Goal: Information Seeking & Learning: Learn about a topic

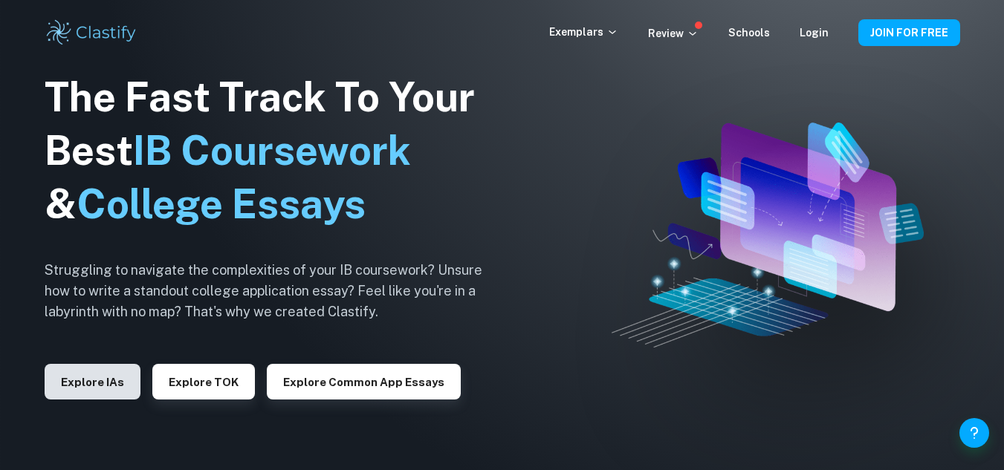
click at [106, 391] on button "Explore IAs" at bounding box center [93, 382] width 96 height 36
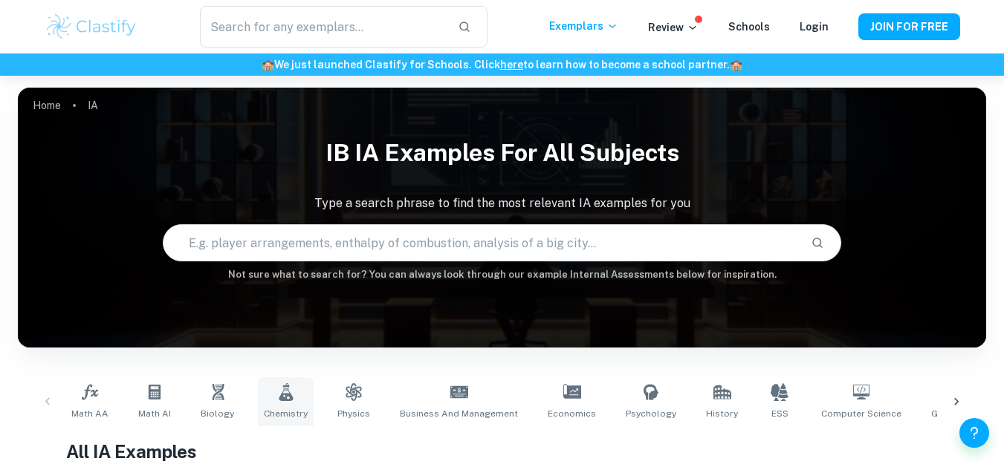
click at [283, 392] on icon at bounding box center [286, 392] width 18 height 18
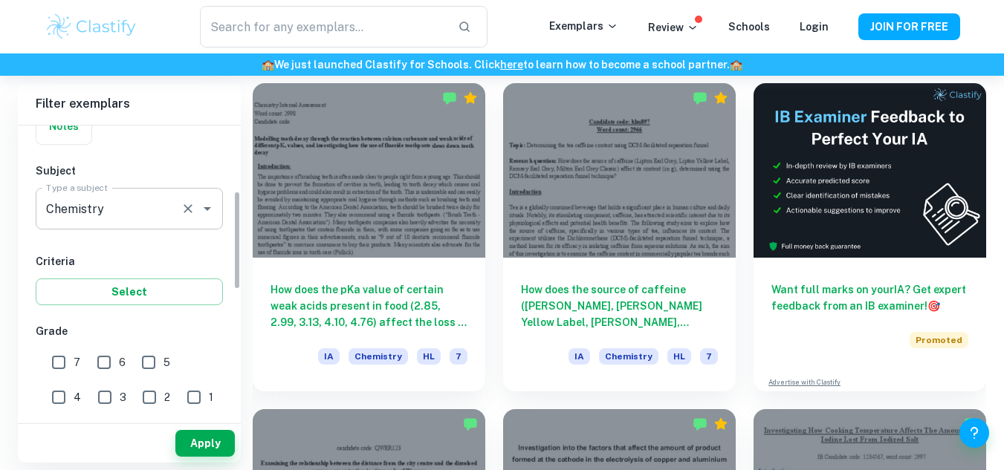
scroll to position [204, 0]
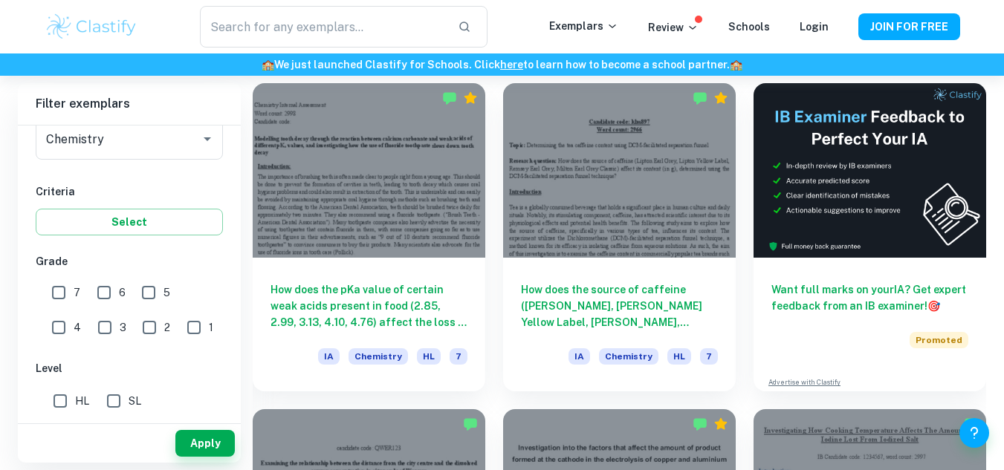
click at [61, 297] on input "7" at bounding box center [59, 293] width 30 height 30
checkbox input "true"
click at [101, 296] on input "6" at bounding box center [104, 293] width 30 height 30
checkbox input "true"
click at [143, 292] on input "5" at bounding box center [149, 293] width 30 height 30
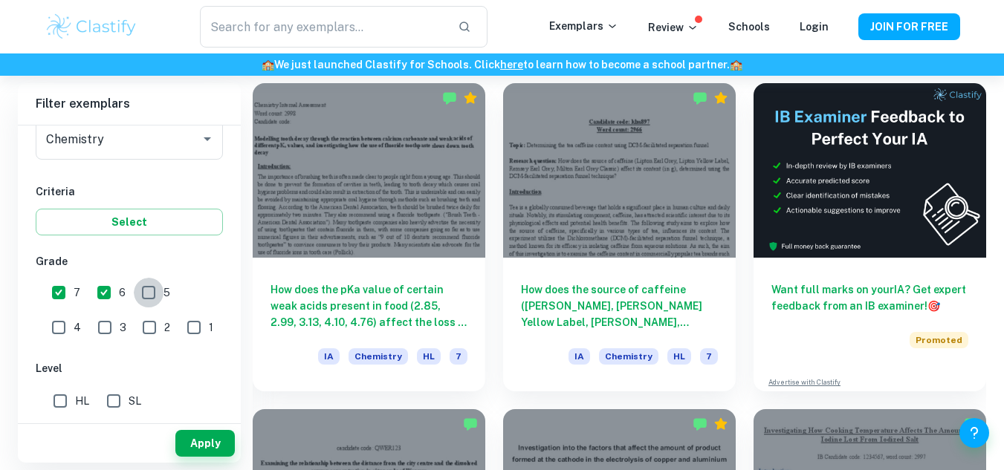
checkbox input "true"
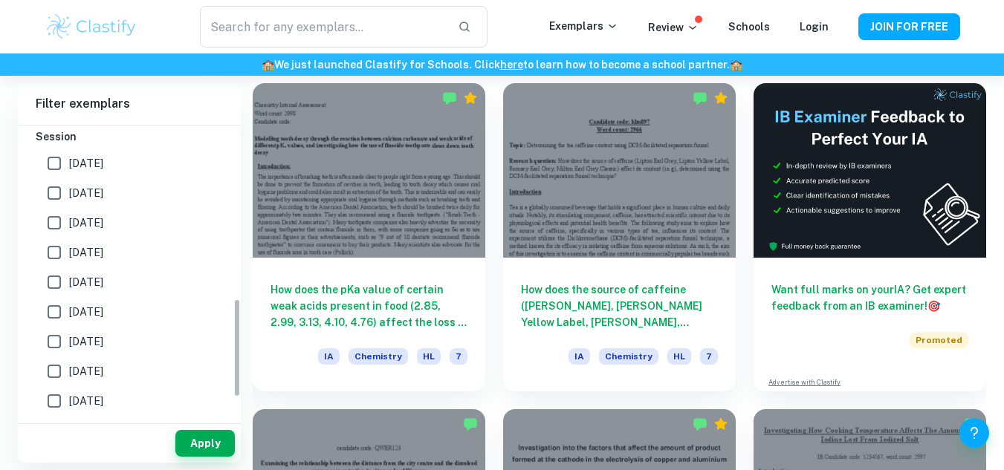
scroll to position [507, 0]
click at [58, 169] on input "[DATE]" at bounding box center [54, 165] width 30 height 30
checkbox input "true"
click at [58, 190] on input "[DATE]" at bounding box center [54, 195] width 30 height 30
checkbox input "true"
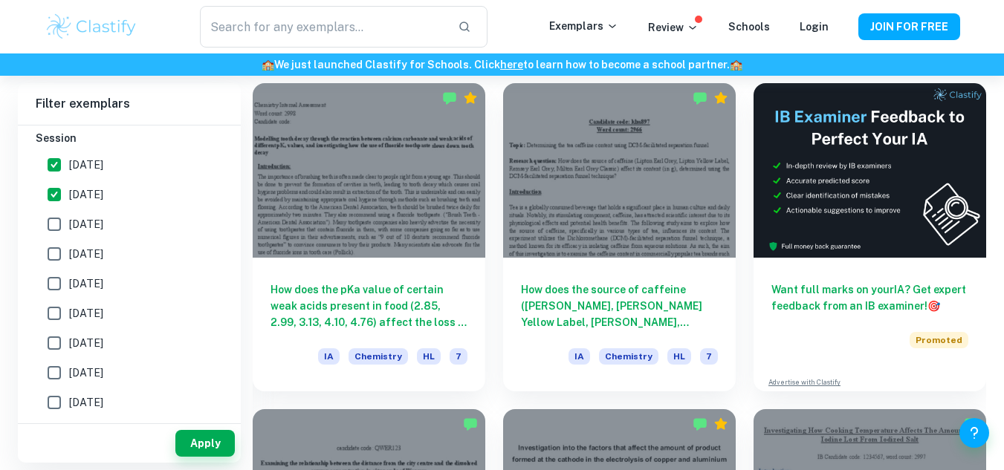
click at [59, 213] on input "[DATE]" at bounding box center [54, 225] width 30 height 30
checkbox input "true"
click at [49, 246] on input "[DATE]" at bounding box center [54, 254] width 30 height 30
checkbox input "true"
click at [53, 276] on input "[DATE]" at bounding box center [54, 284] width 30 height 30
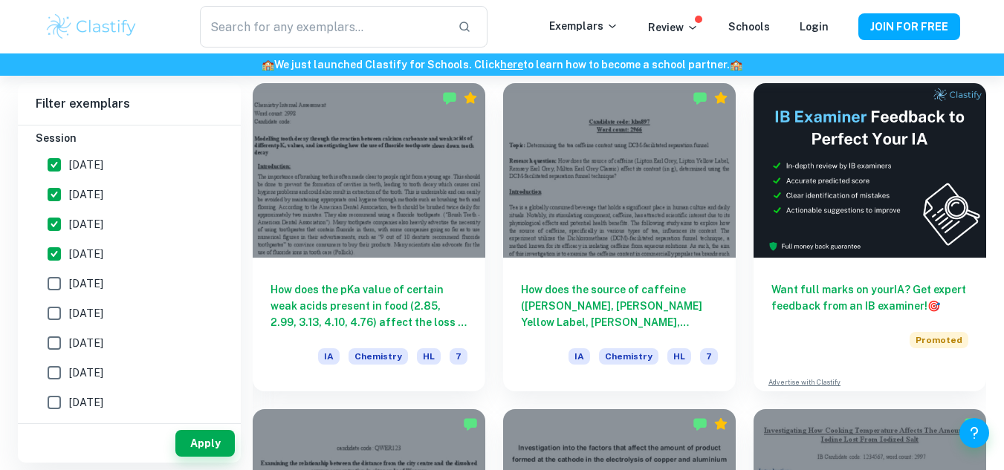
checkbox input "true"
click at [51, 322] on input "[DATE]" at bounding box center [54, 314] width 30 height 30
checkbox input "true"
click at [58, 347] on input "[DATE]" at bounding box center [54, 343] width 30 height 30
checkbox input "true"
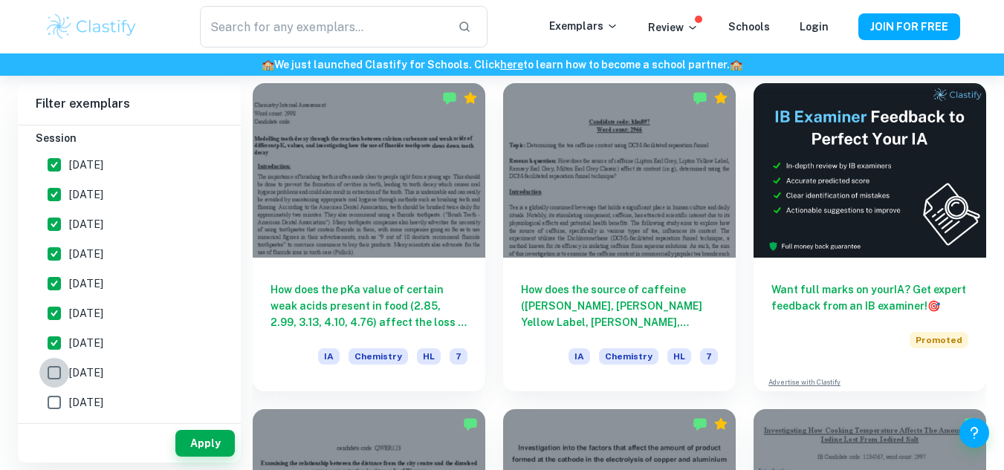
click at [58, 363] on input "[DATE]" at bounding box center [54, 373] width 30 height 30
checkbox input "true"
click at [52, 398] on input "[DATE]" at bounding box center [54, 403] width 30 height 30
checkbox input "true"
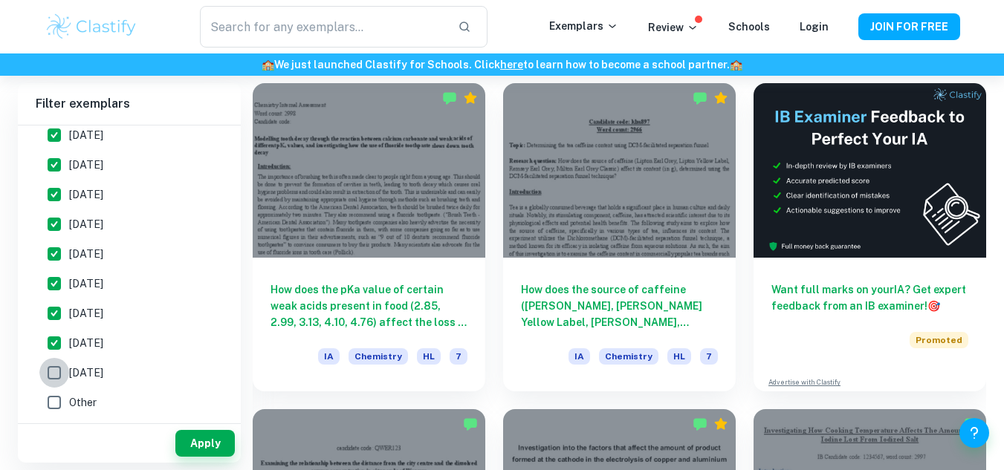
click at [59, 374] on input "[DATE]" at bounding box center [54, 373] width 30 height 30
checkbox input "true"
click at [58, 401] on input "Other" at bounding box center [54, 403] width 30 height 30
checkbox input "true"
click at [203, 443] on button "Apply" at bounding box center [204, 443] width 59 height 27
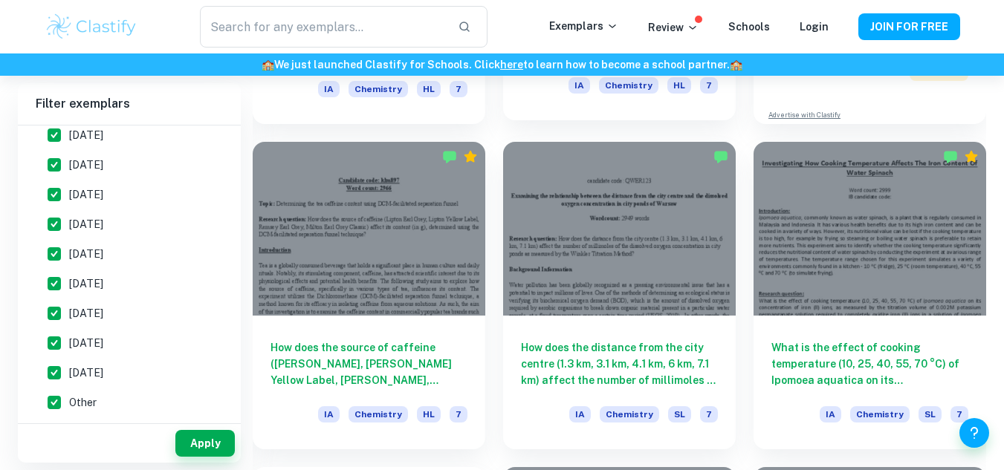
scroll to position [684, 0]
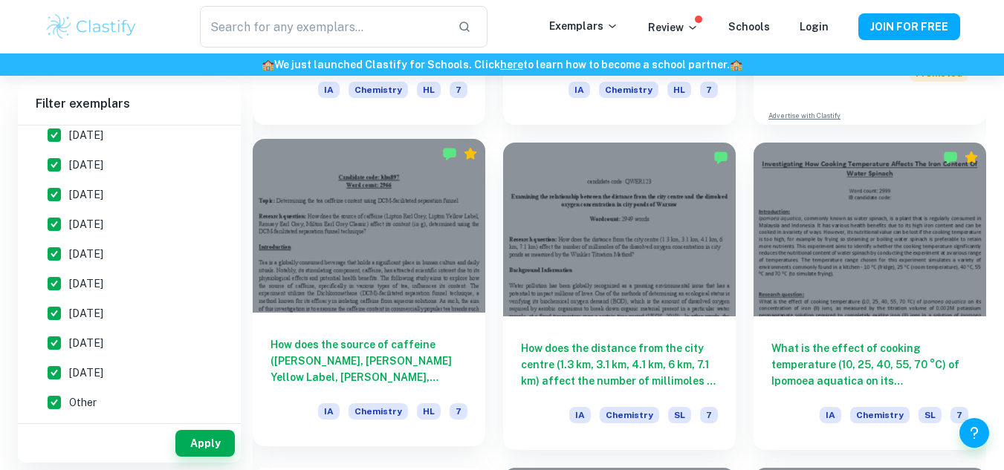
click at [380, 274] on div at bounding box center [369, 226] width 233 height 175
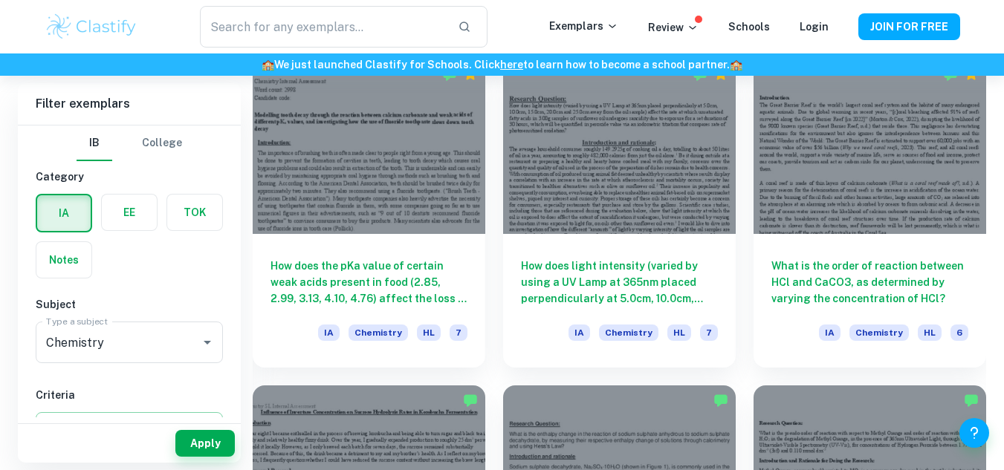
scroll to position [1420, 0]
click at [906, 38] on button "JOIN FOR FREE" at bounding box center [909, 26] width 102 height 27
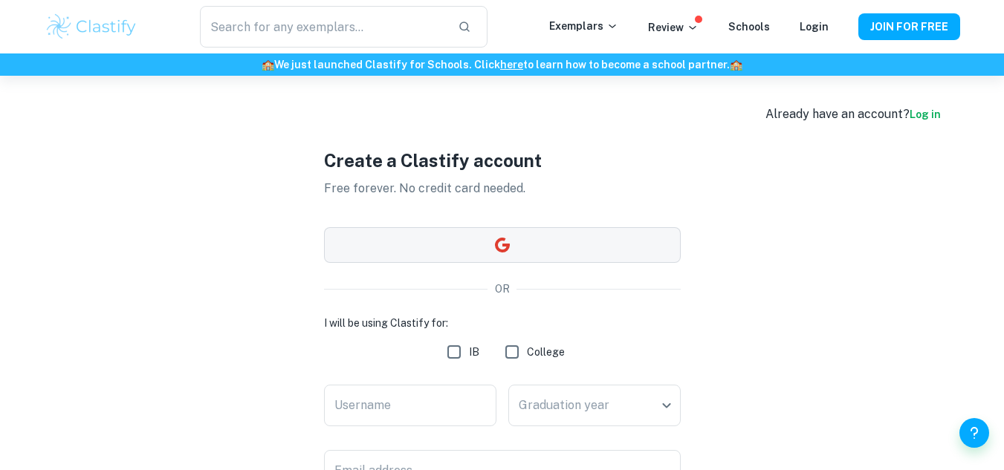
click at [594, 241] on button "button" at bounding box center [502, 245] width 357 height 36
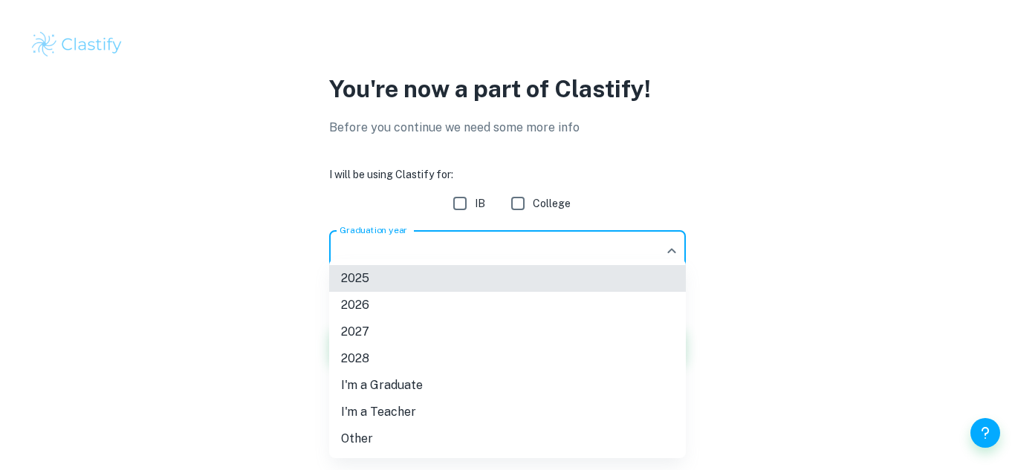
click at [569, 256] on body "We value your privacy We use cookies to enhance your browsing experience, serve…" at bounding box center [507, 235] width 1015 height 470
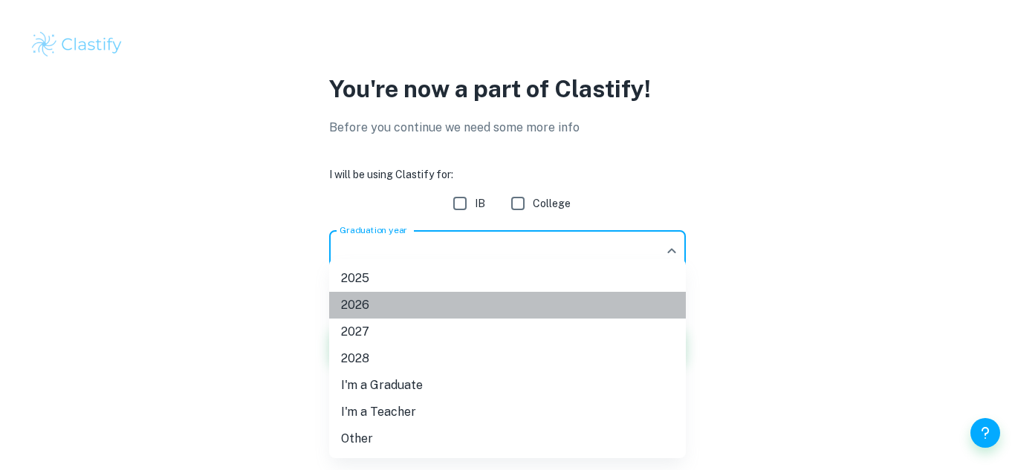
click at [519, 299] on li "2026" at bounding box center [507, 305] width 357 height 27
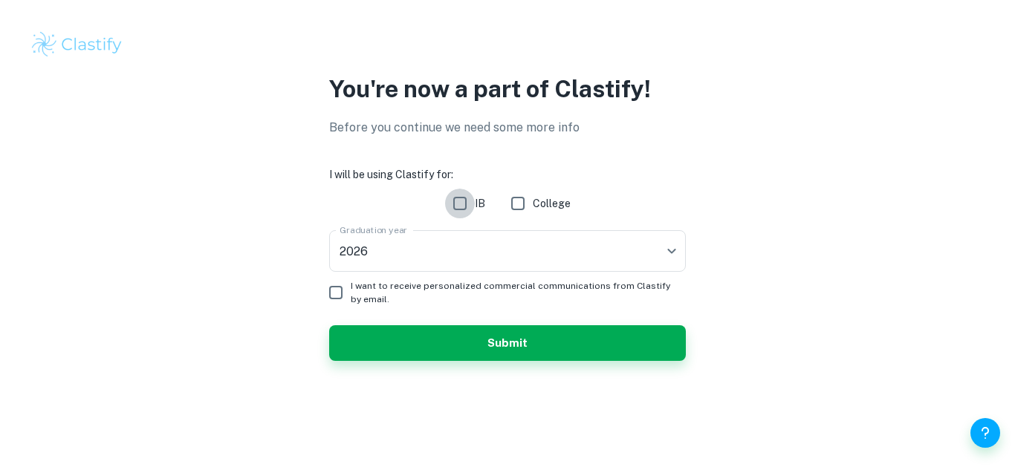
click at [464, 212] on input "IB" at bounding box center [460, 204] width 30 height 30
checkbox input "true"
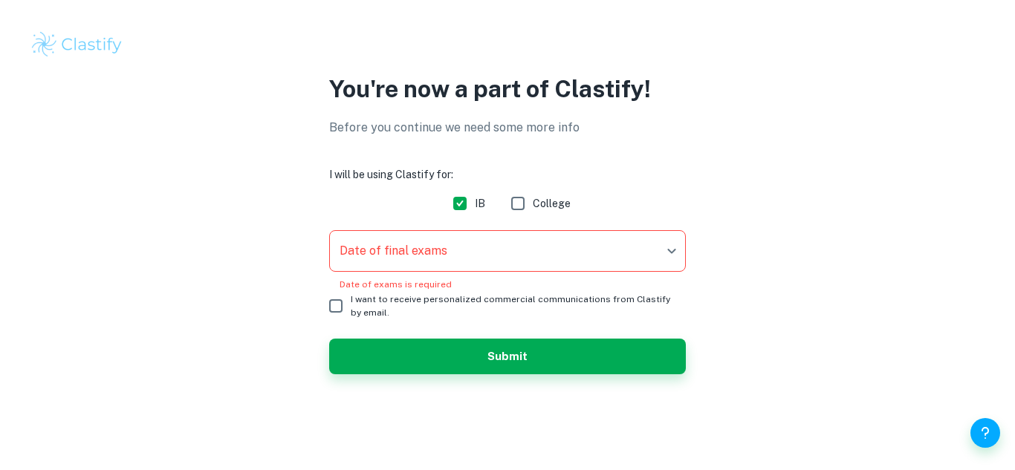
click at [421, 251] on body "We value your privacy We use cookies to enhance your browsing experience, serve…" at bounding box center [507, 235] width 1015 height 470
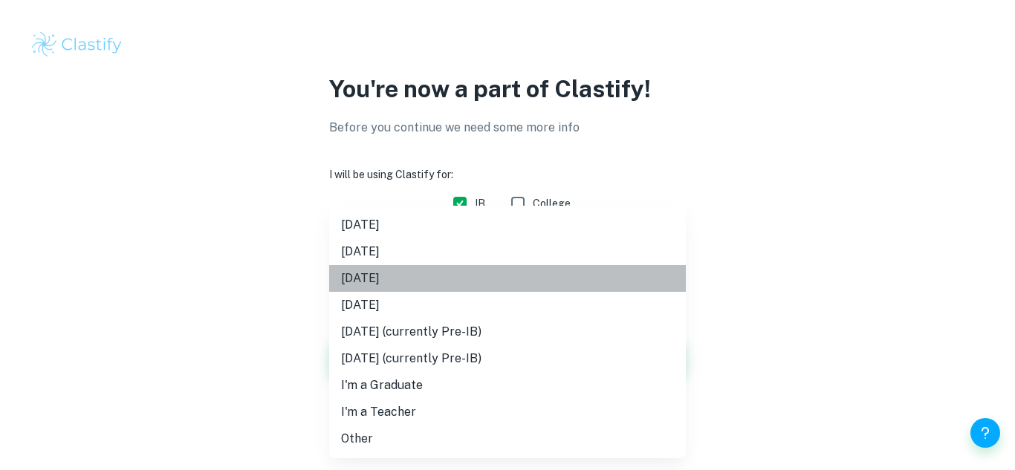
click at [402, 276] on li "[DATE]" at bounding box center [507, 278] width 357 height 27
type input "M26"
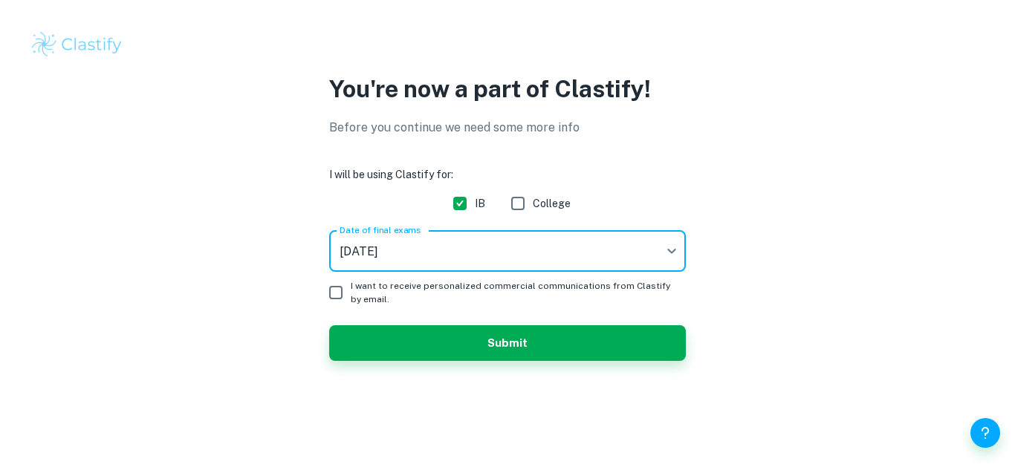
click at [346, 296] on input "I want to receive personalized commercial communications from Clastify by email." at bounding box center [336, 293] width 30 height 30
checkbox input "true"
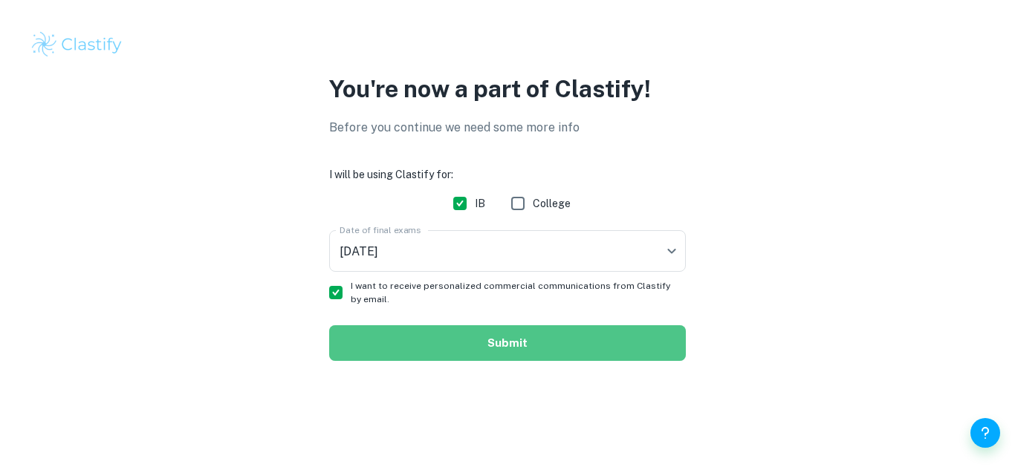
click at [418, 338] on button "Submit" at bounding box center [507, 343] width 357 height 36
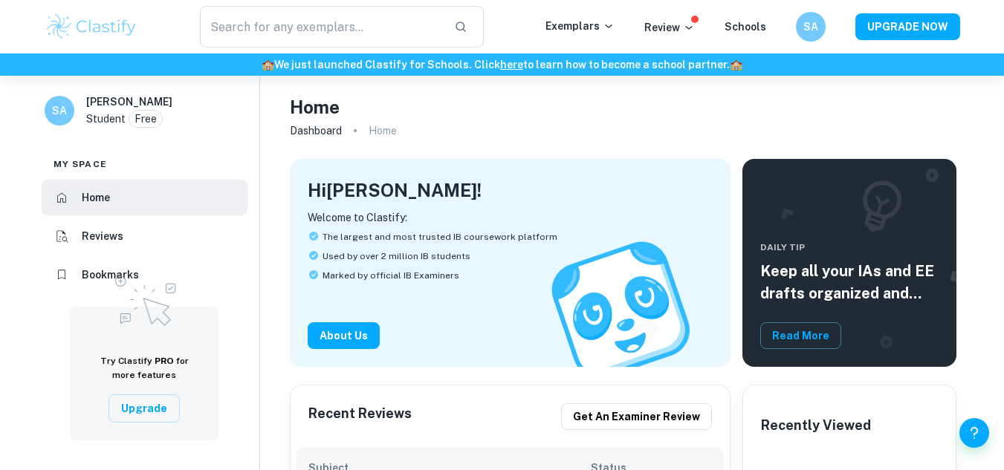
click at [595, 16] on div "​ Exemplars Review Schools SA UPGRADE NOW" at bounding box center [502, 27] width 951 height 42
click at [591, 33] on p "Exemplars" at bounding box center [579, 26] width 69 height 16
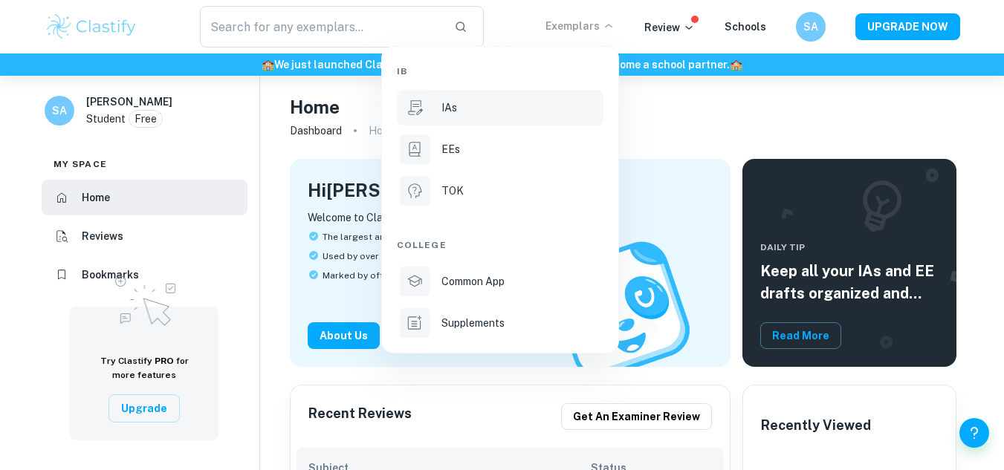
click at [486, 112] on div "IAs" at bounding box center [520, 108] width 159 height 16
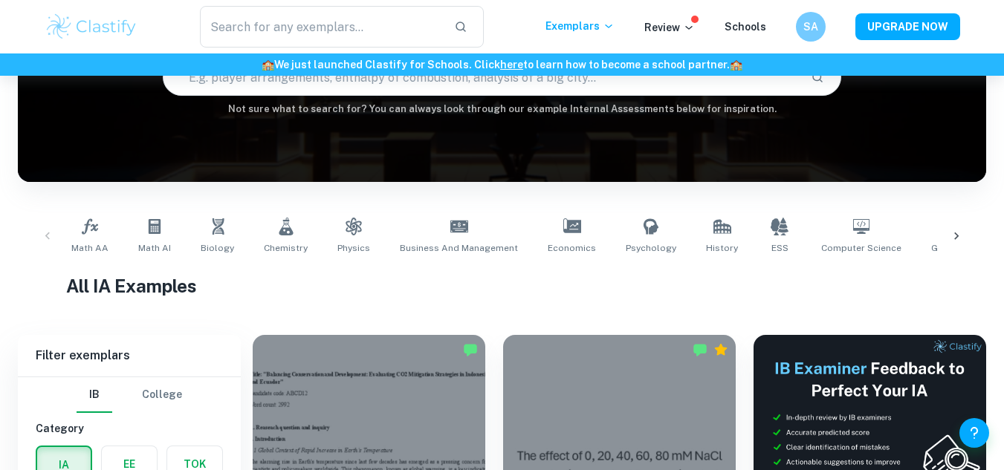
scroll to position [167, 0]
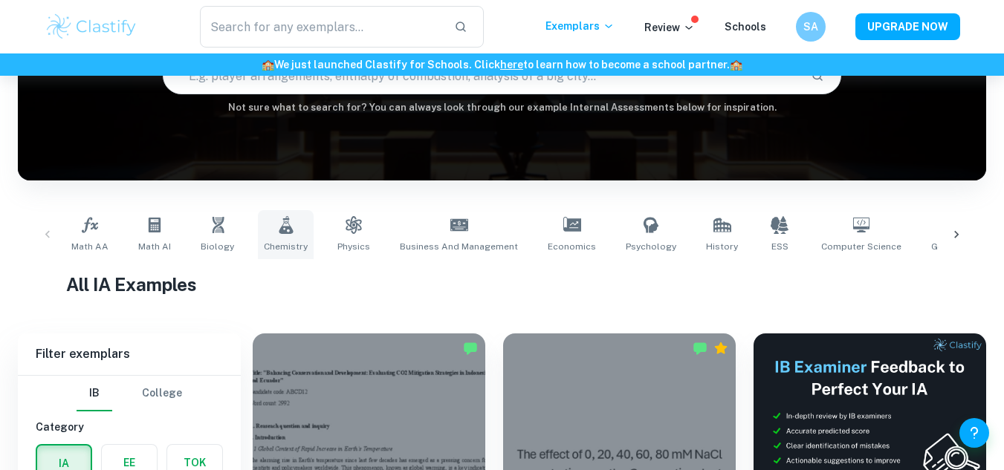
click at [288, 233] on icon at bounding box center [286, 225] width 14 height 18
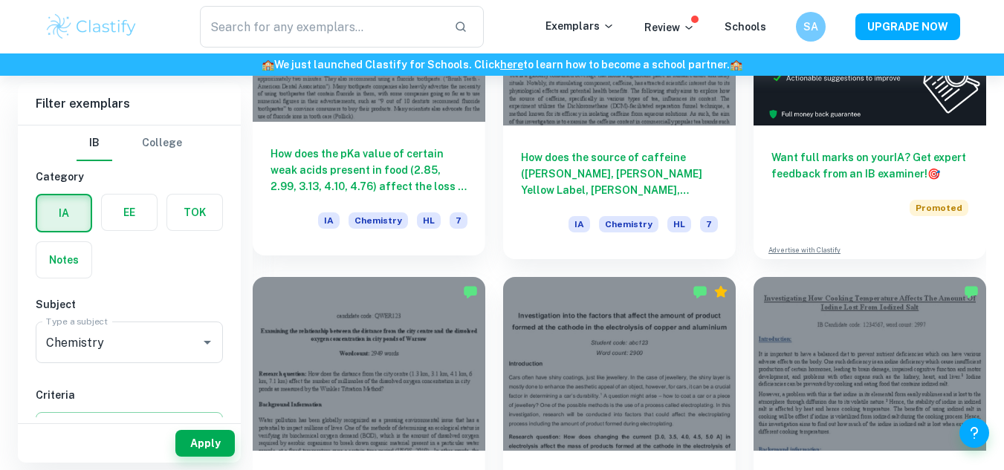
scroll to position [551, 0]
click at [398, 126] on div "How does the pKa value of certain weak acids present in food (2.85, 2.99, 3.13,…" at bounding box center [369, 188] width 233 height 134
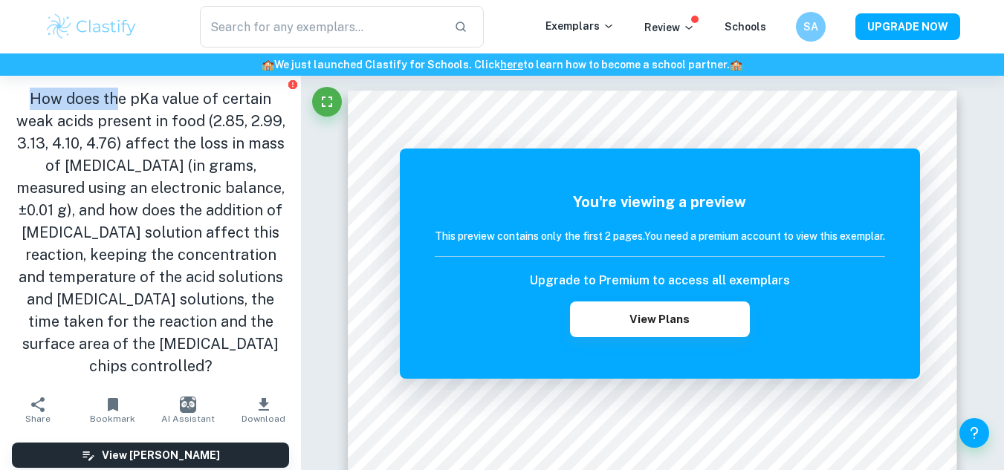
drag, startPoint x: 29, startPoint y: 95, endPoint x: 247, endPoint y: 360, distance: 343.6
click at [247, 360] on h1 "How does the pKa value of certain weak acids present in food (2.85, 2.99, 3.13,…" at bounding box center [150, 233] width 277 height 290
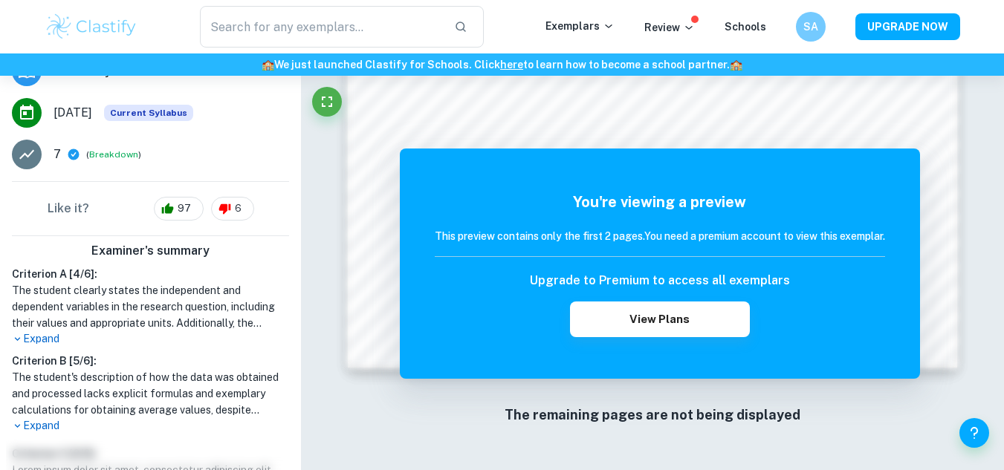
scroll to position [478, 0]
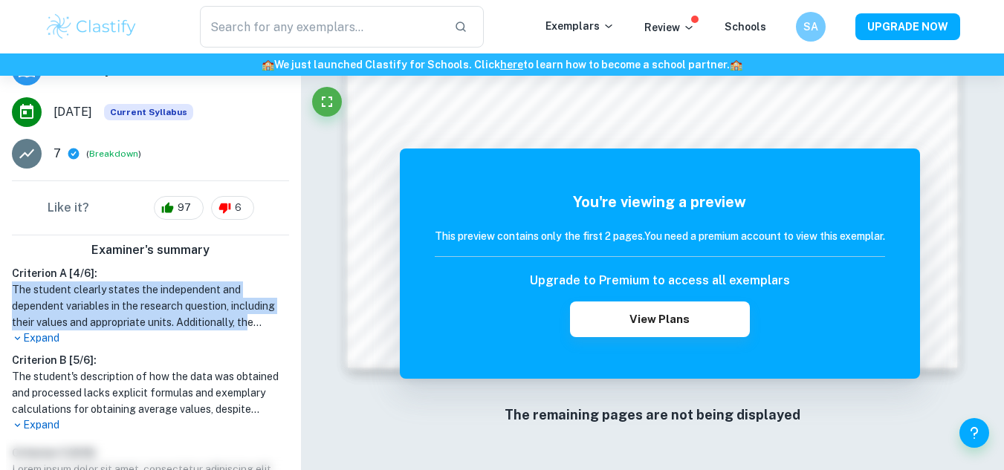
drag, startPoint x: 253, startPoint y: 328, endPoint x: 12, endPoint y: 292, distance: 243.5
click at [12, 292] on h1 "The student clearly states the independent and dependent variables in the resea…" at bounding box center [150, 306] width 277 height 49
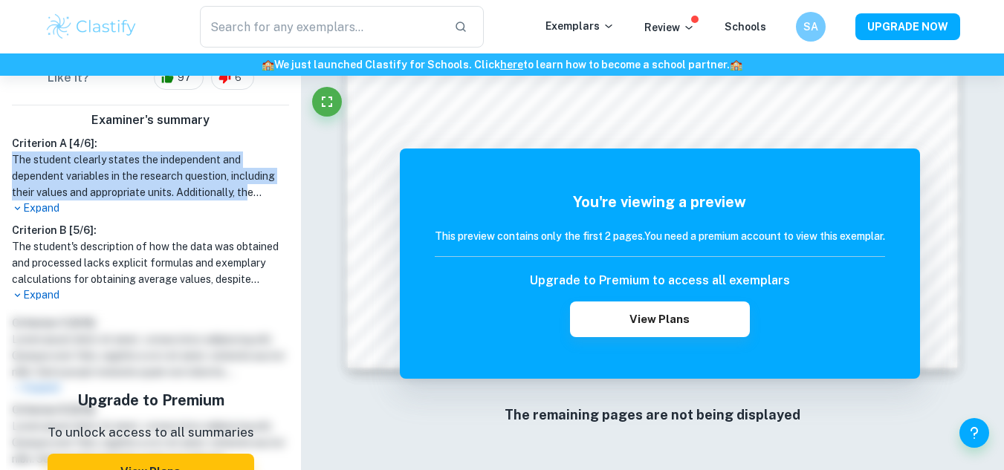
scroll to position [748, 0]
